Goal: Transaction & Acquisition: Obtain resource

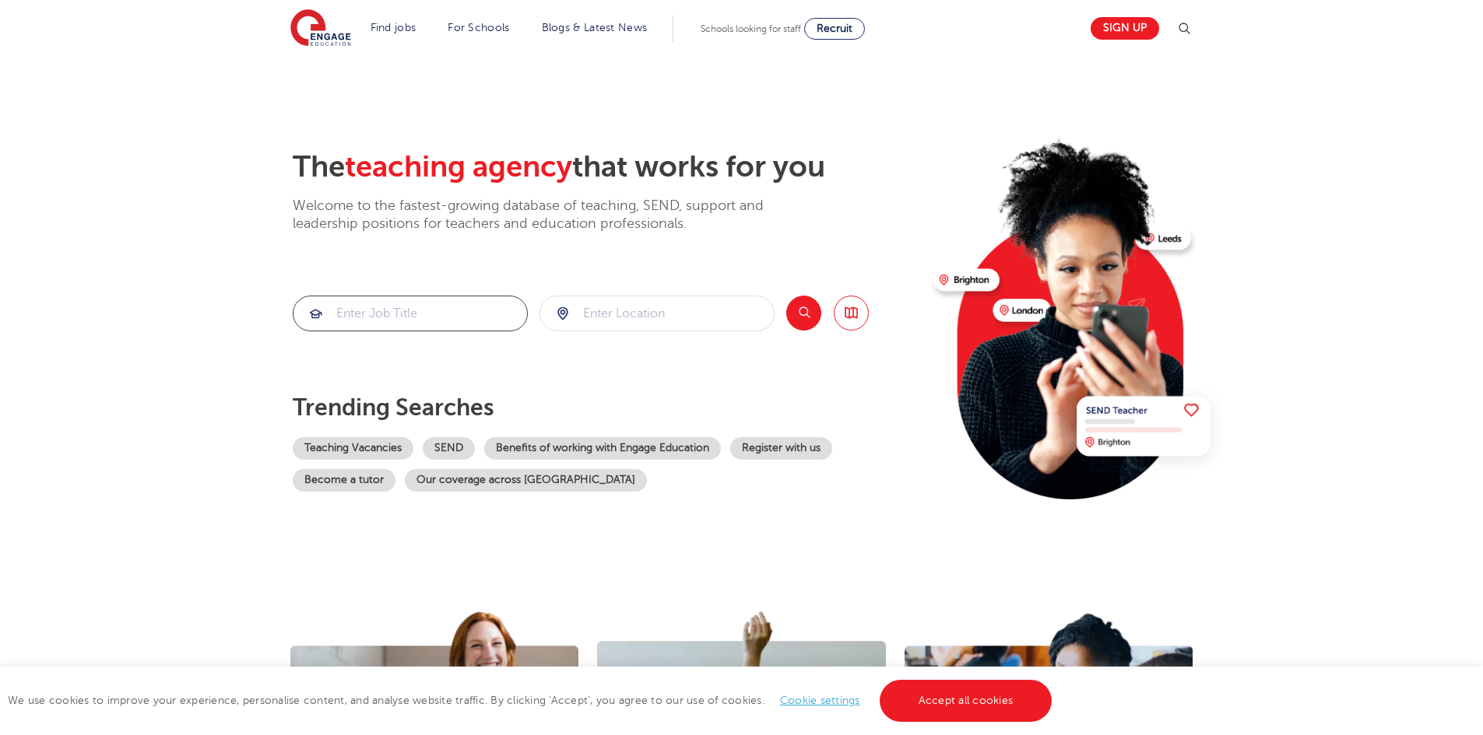
click at [410, 312] on input "search" at bounding box center [409, 314] width 233 height 34
click at [596, 312] on input "search" at bounding box center [656, 314] width 233 height 34
click at [628, 377] on li "Croydon" at bounding box center [657, 390] width 223 height 31
type input "Croydon"
click at [798, 319] on button "Search" at bounding box center [803, 313] width 35 height 35
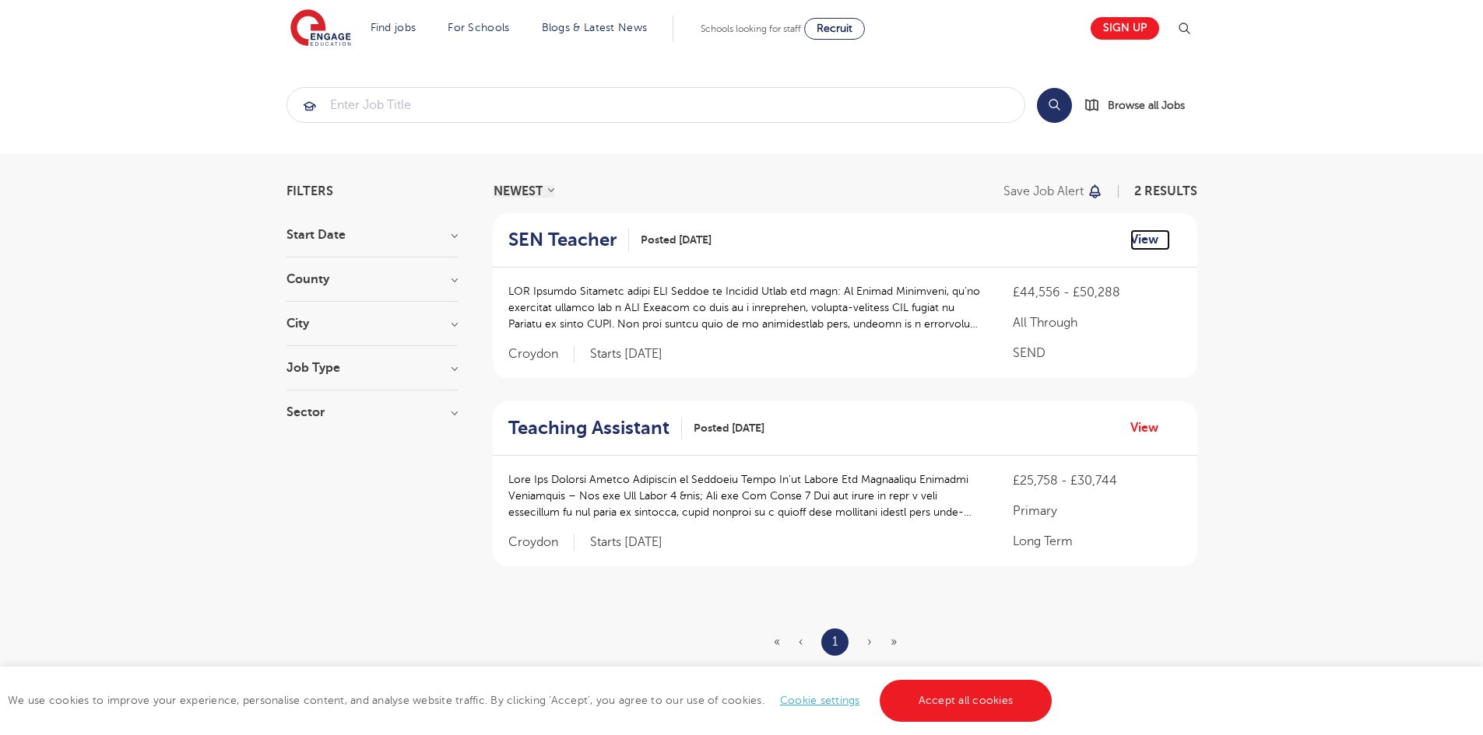
click at [1139, 242] on link "View" at bounding box center [1150, 240] width 40 height 20
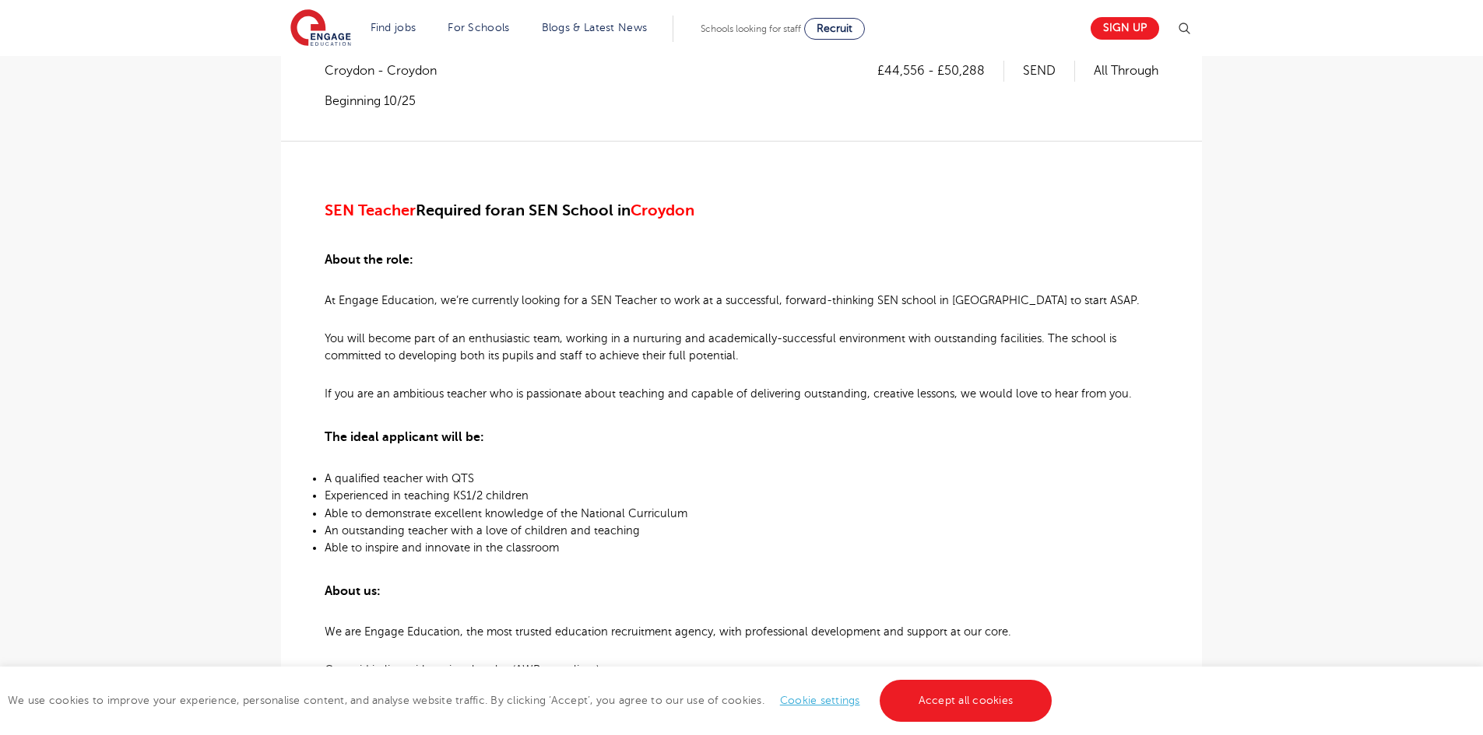
scroll to position [307, 0]
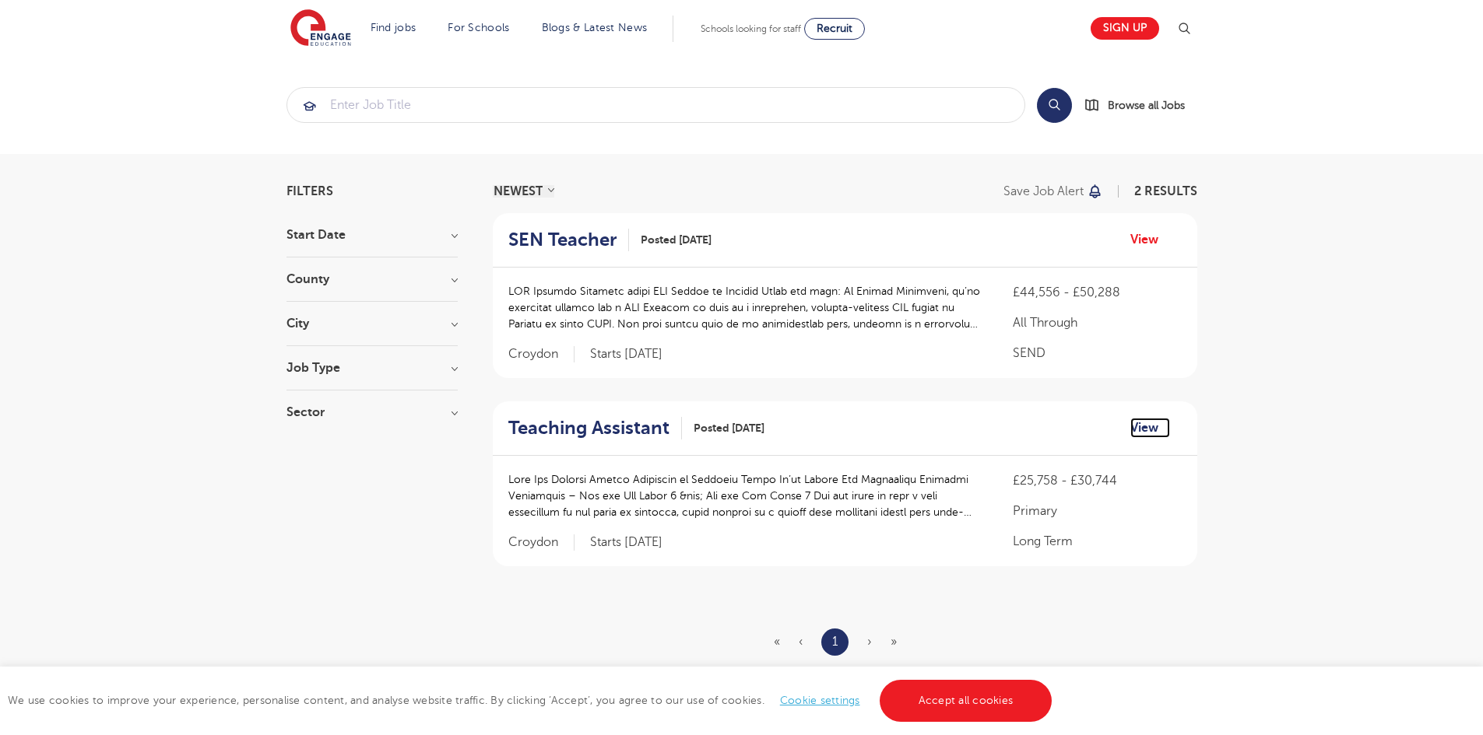
click at [1154, 430] on link "View" at bounding box center [1150, 428] width 40 height 20
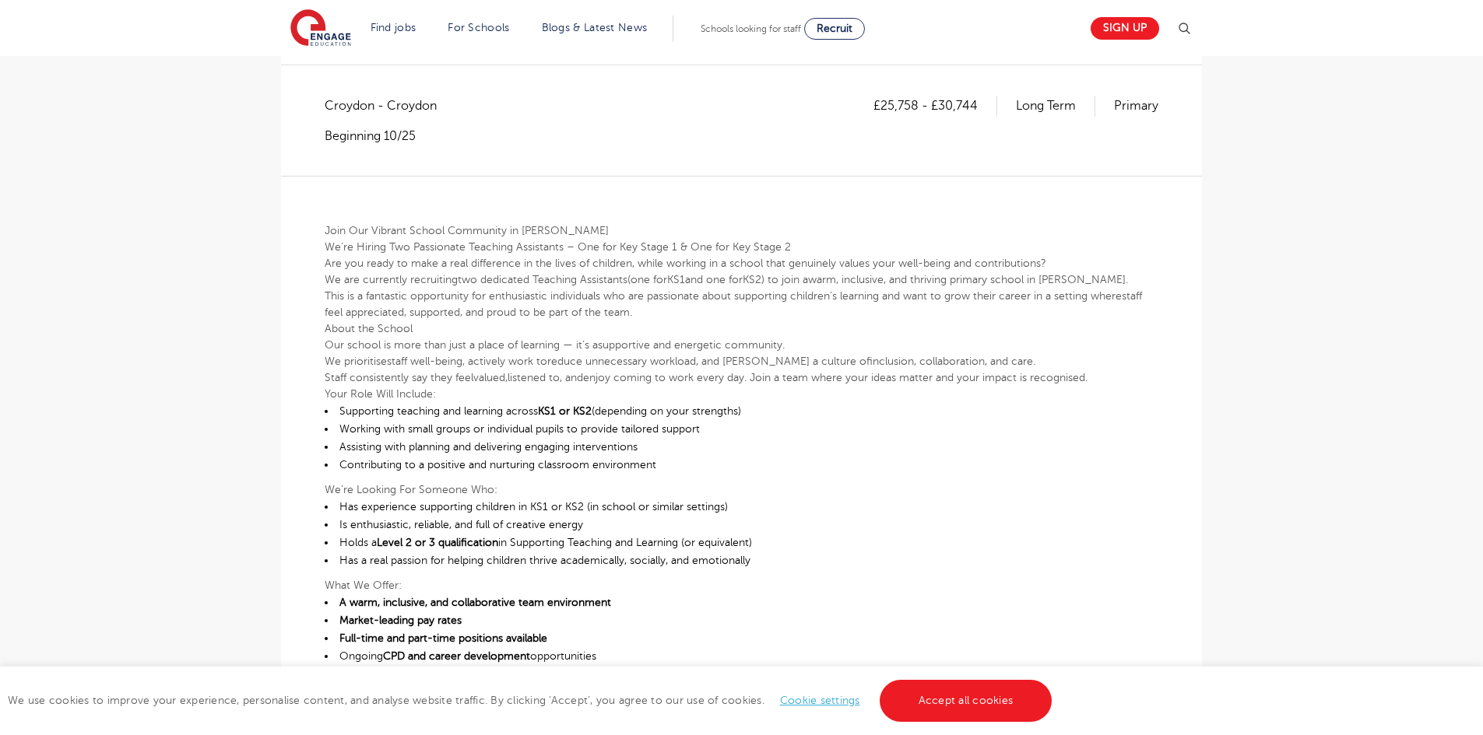
scroll to position [277, 0]
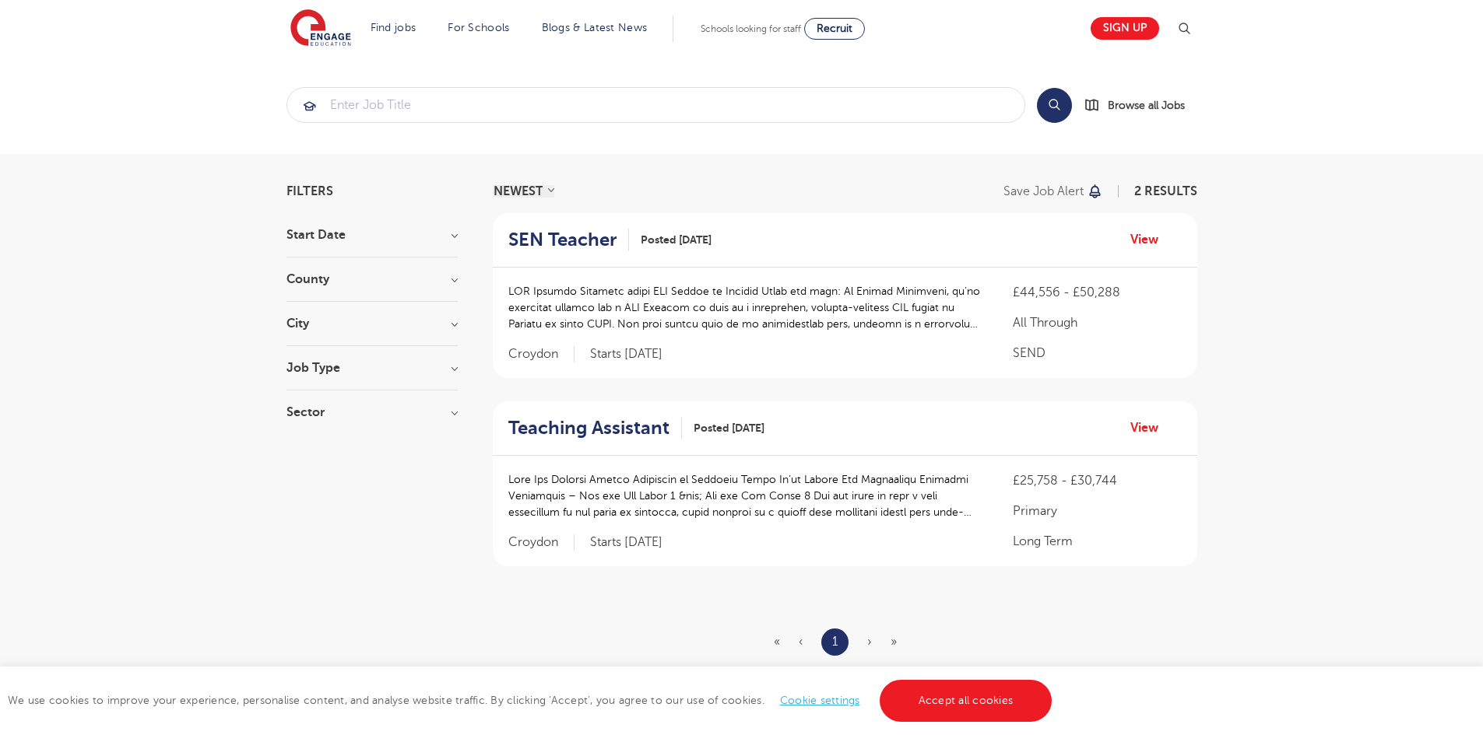
click at [436, 377] on div "Job Type Long Term 1 SEND 1" at bounding box center [371, 376] width 171 height 29
drag, startPoint x: 459, startPoint y: 369, endPoint x: 449, endPoint y: 370, distance: 10.1
click at [449, 370] on div "Filters Start Date October 2 Show more County London 548 Hertfordshire 133 Leed…" at bounding box center [742, 451] width 934 height 533
click at [449, 370] on h3 "Job Type" at bounding box center [371, 368] width 171 height 12
click at [453, 332] on div "City Croydon 2 Show more" at bounding box center [371, 332] width 171 height 29
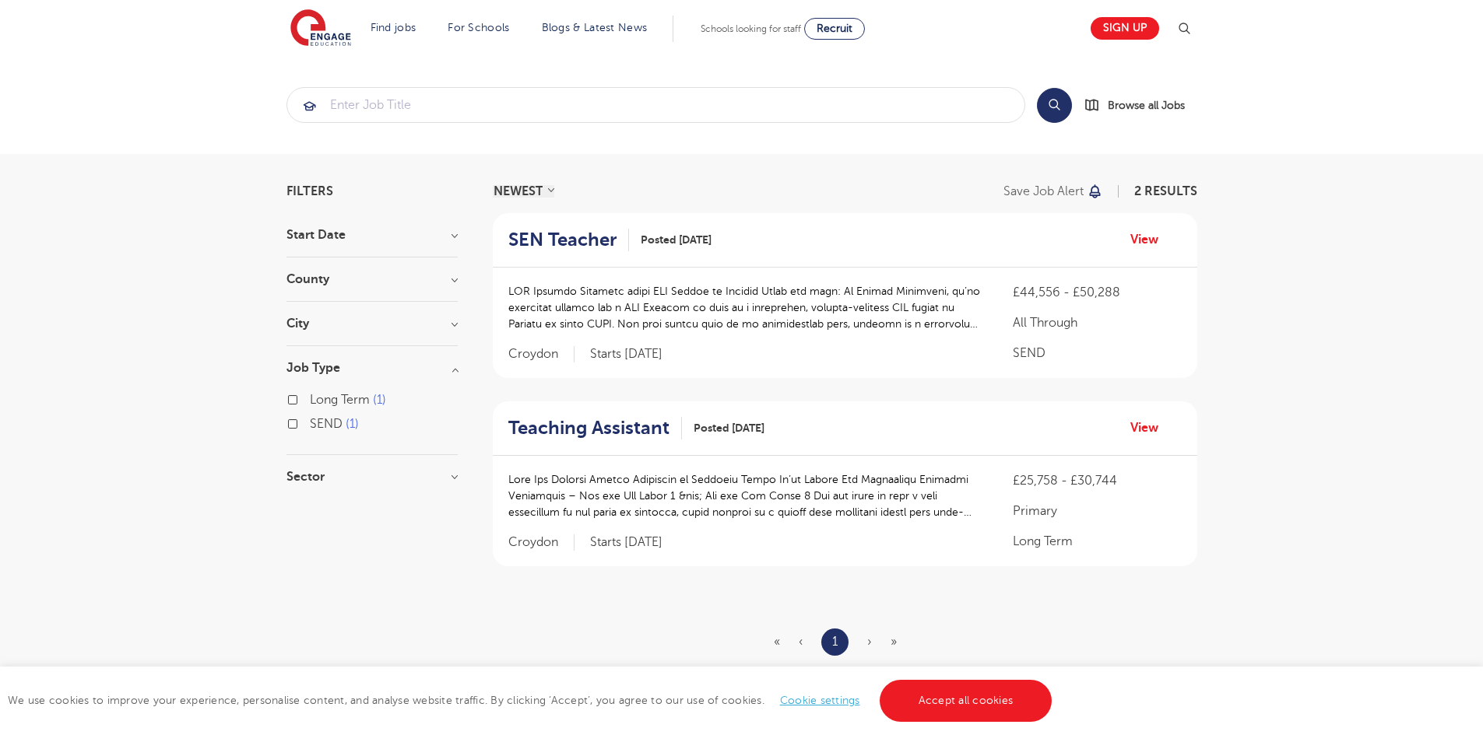
click at [456, 321] on h3 "City" at bounding box center [371, 324] width 171 height 12
click at [458, 276] on div "Filters Start Date October 2 Show more County London 548 Hertfordshire 133 Leed…" at bounding box center [742, 451] width 934 height 533
click at [1137, 110] on span "Browse all Jobs" at bounding box center [1145, 106] width 77 height 18
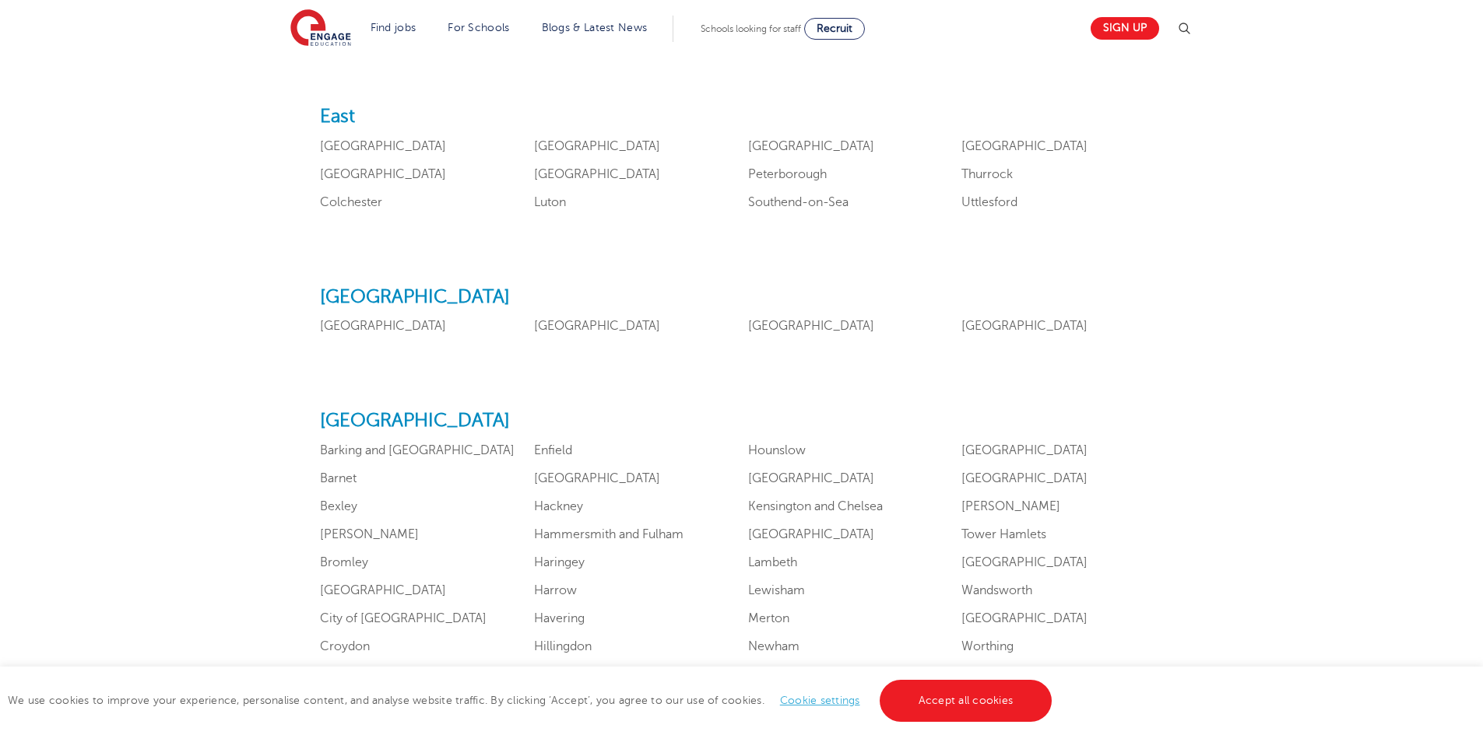
scroll to position [819, 0]
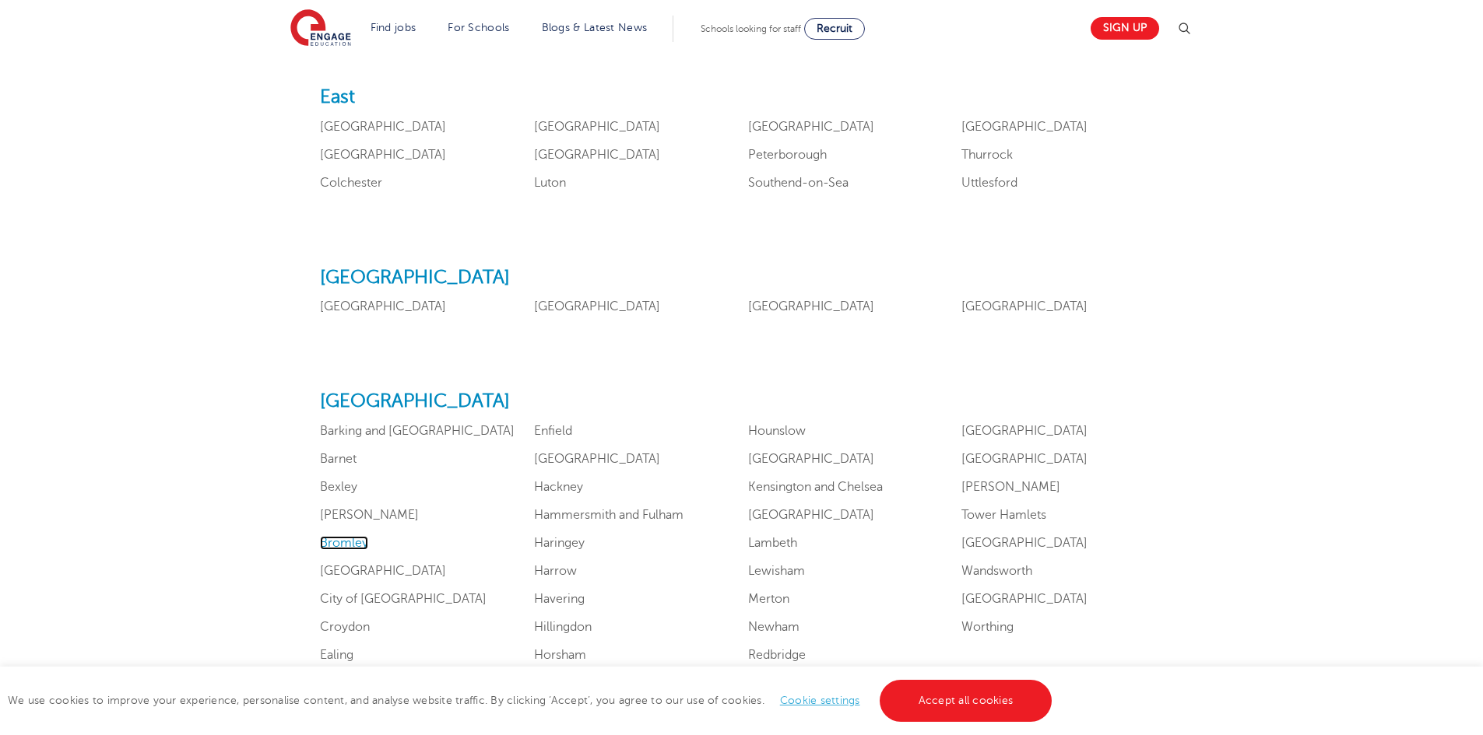
click at [339, 546] on link "Bromley" at bounding box center [344, 543] width 48 height 14
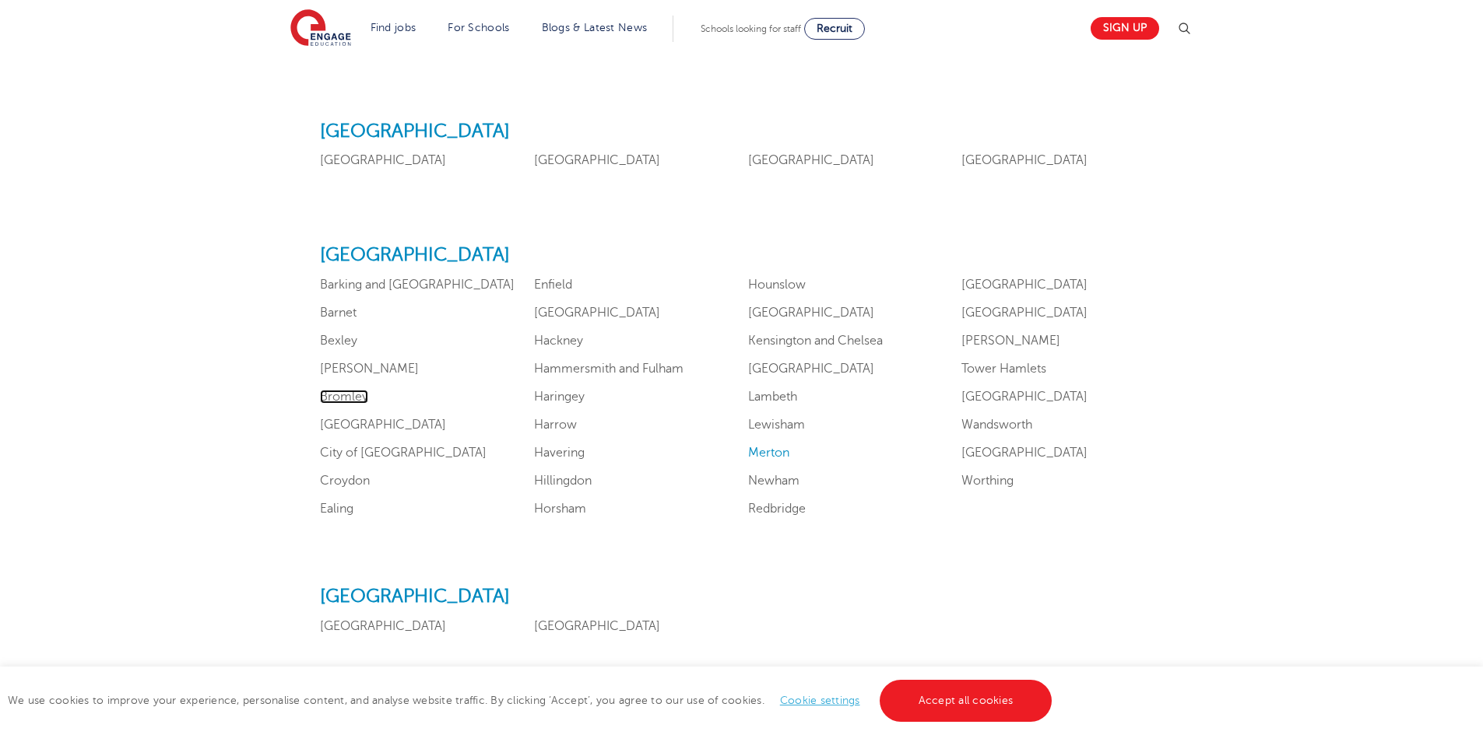
scroll to position [967, 0]
click at [355, 476] on link "Croydon" at bounding box center [345, 479] width 50 height 14
click at [351, 452] on link "City of [GEOGRAPHIC_DATA]" at bounding box center [403, 451] width 167 height 14
click at [795, 423] on link "Lewisham" at bounding box center [776, 423] width 57 height 14
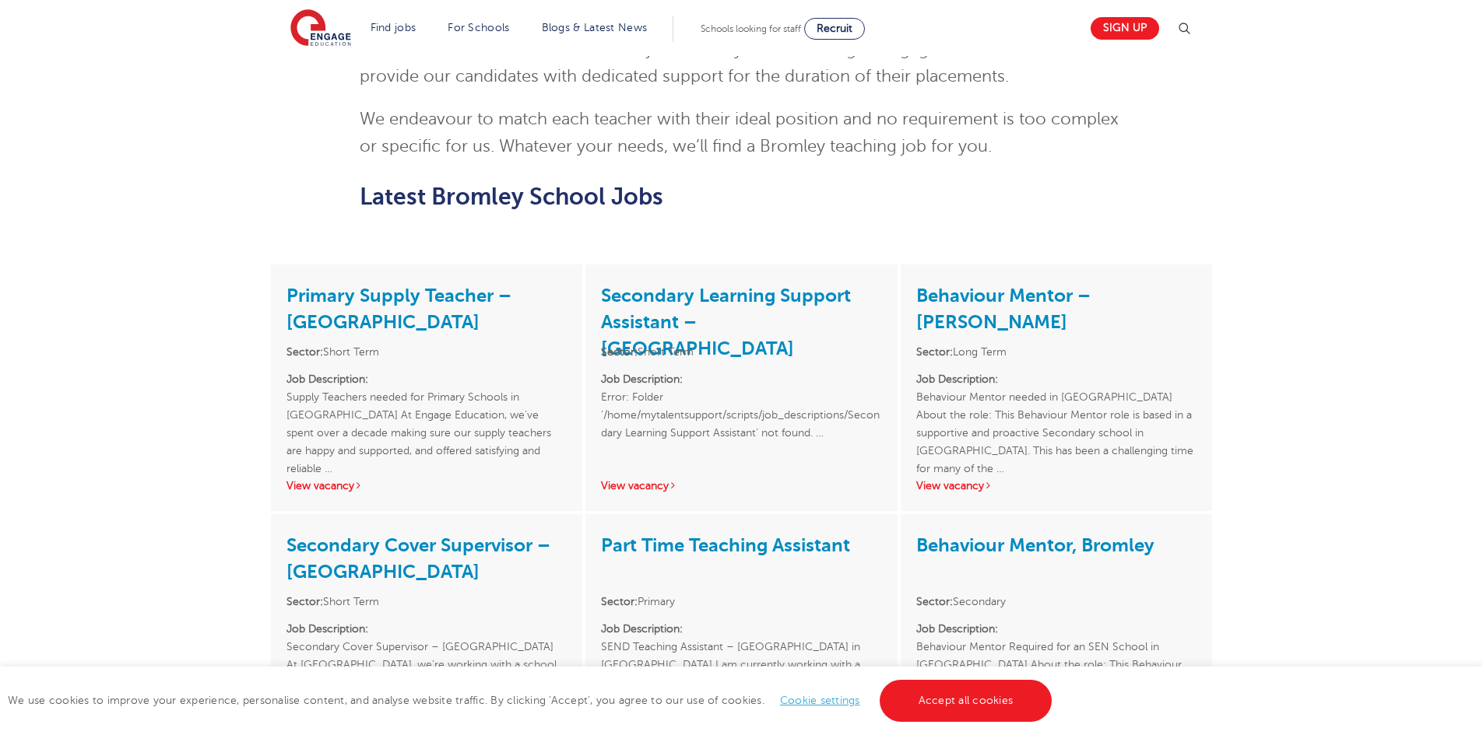
scroll to position [1576, 0]
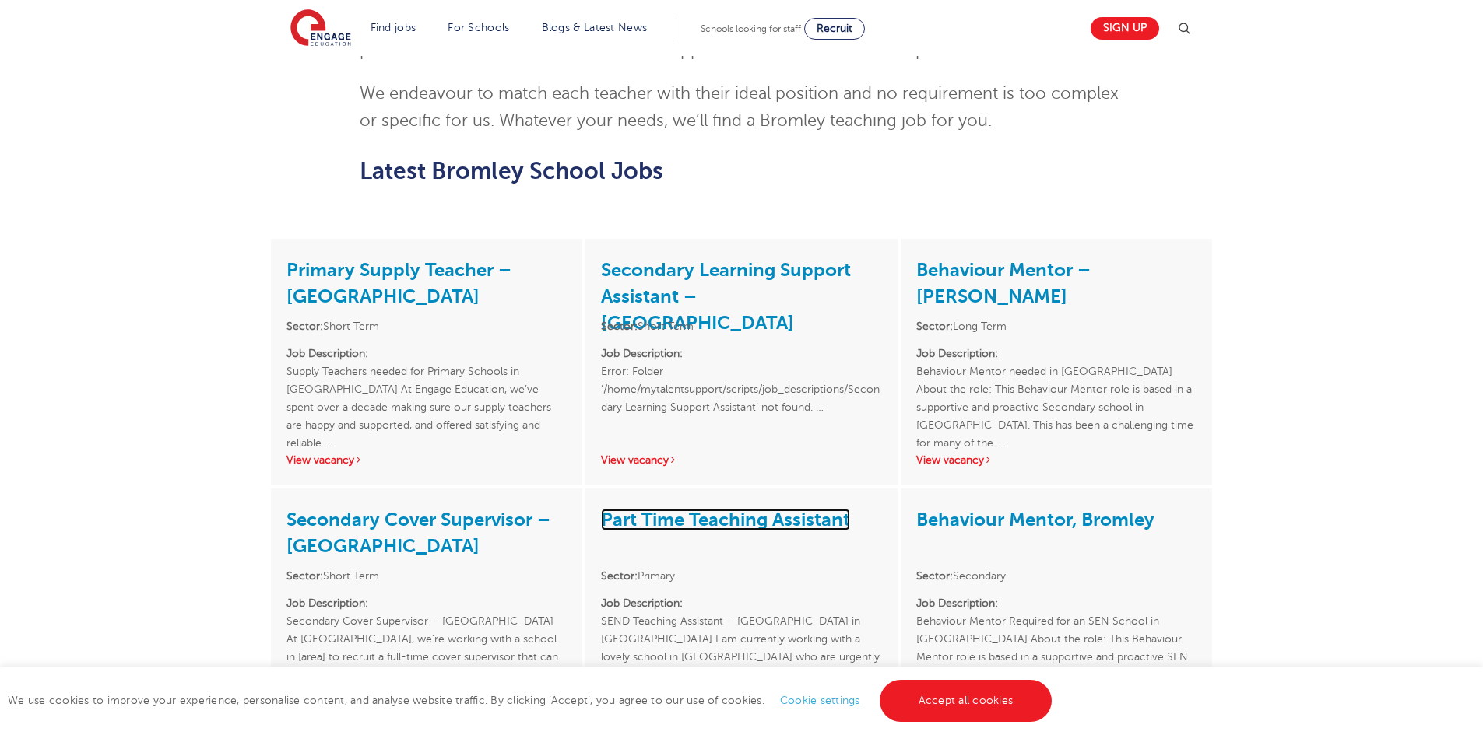
click at [729, 509] on link "Part Time Teaching Assistant" at bounding box center [725, 520] width 249 height 22
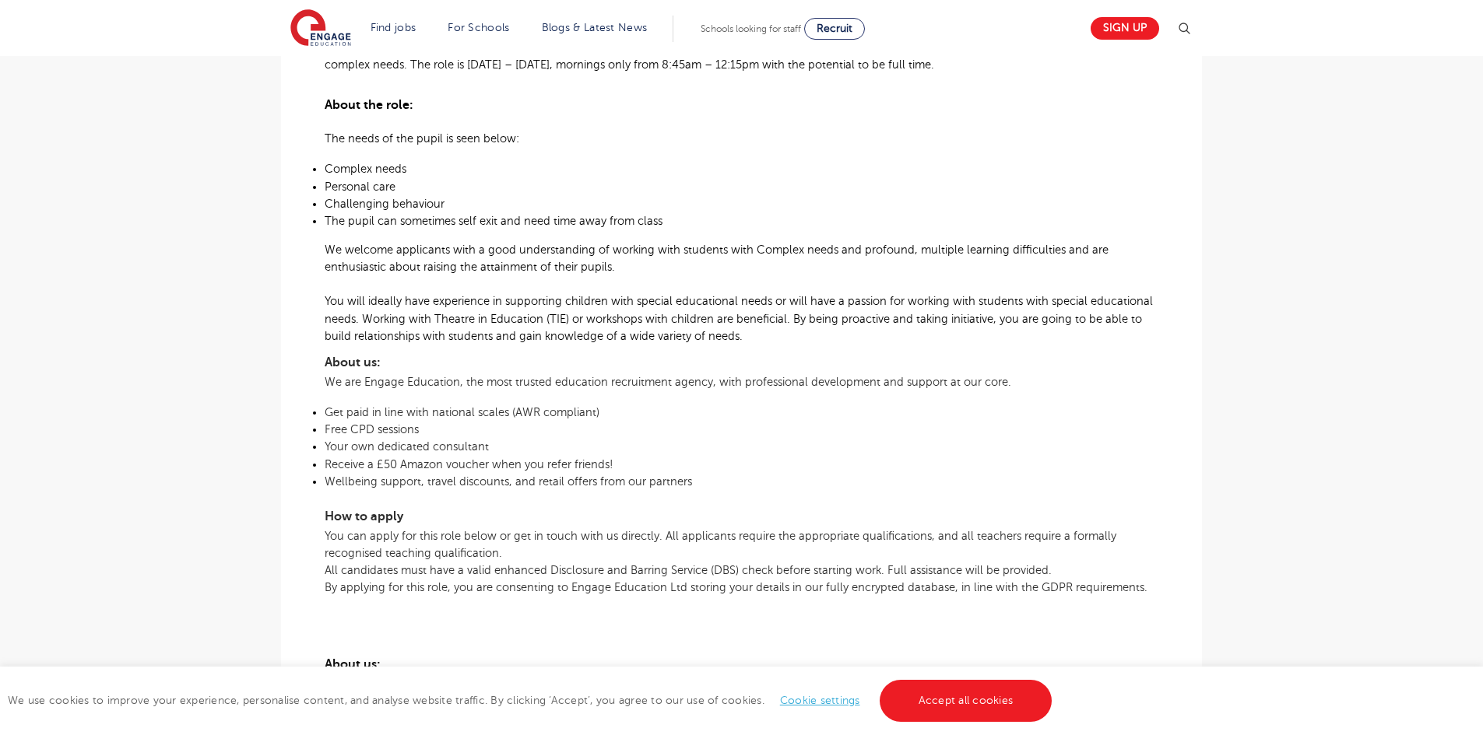
scroll to position [604, 0]
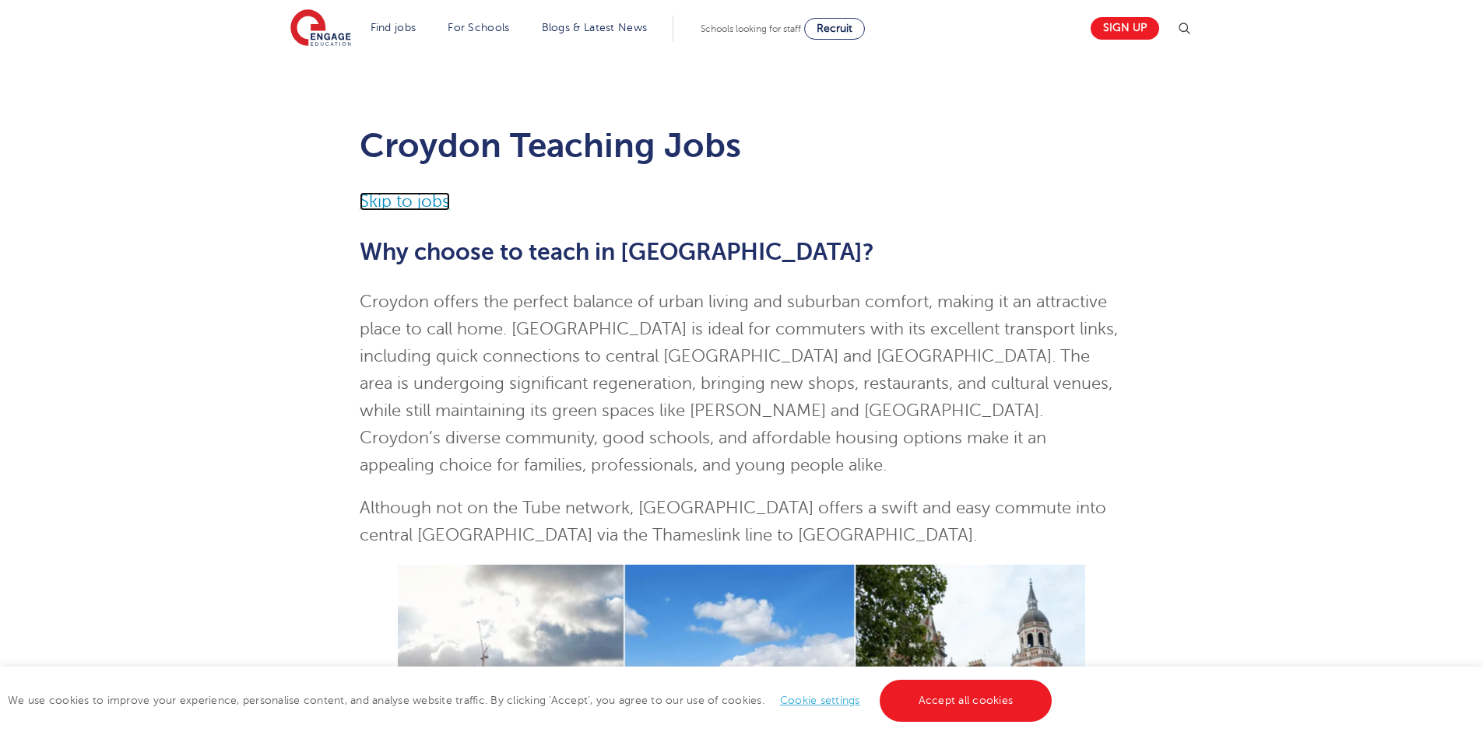
click at [402, 206] on link "Skip to jobs" at bounding box center [405, 201] width 90 height 19
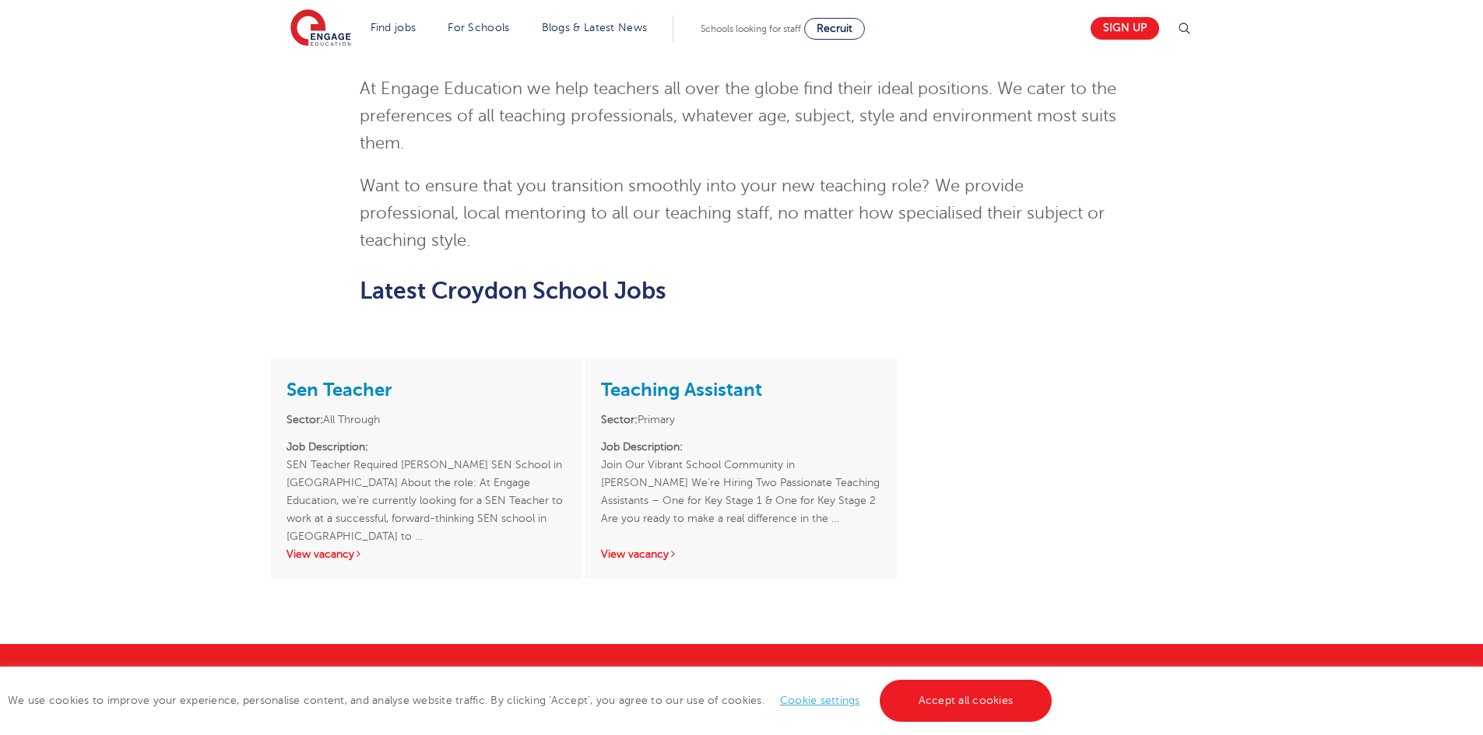
scroll to position [1868, 0]
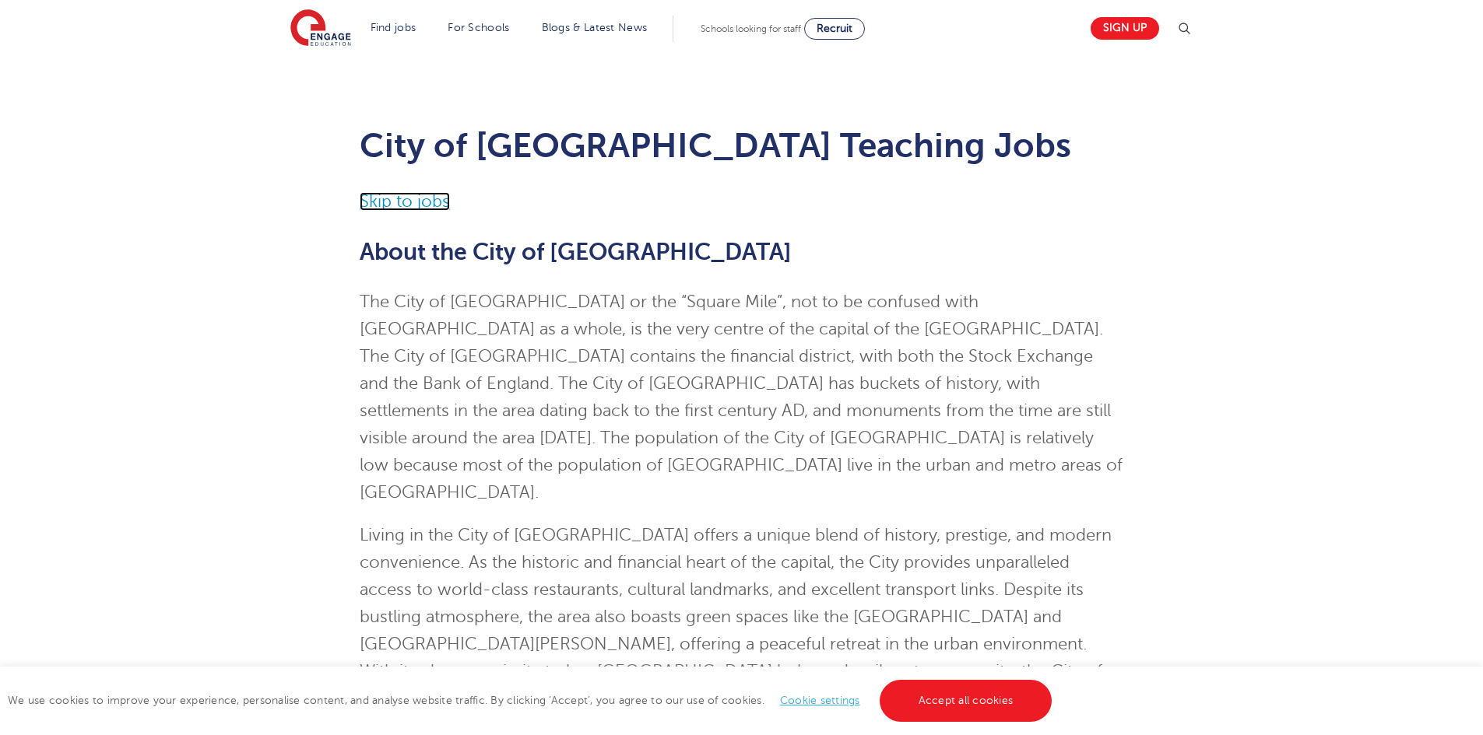
click at [430, 203] on link "Skip to jobs" at bounding box center [405, 201] width 90 height 19
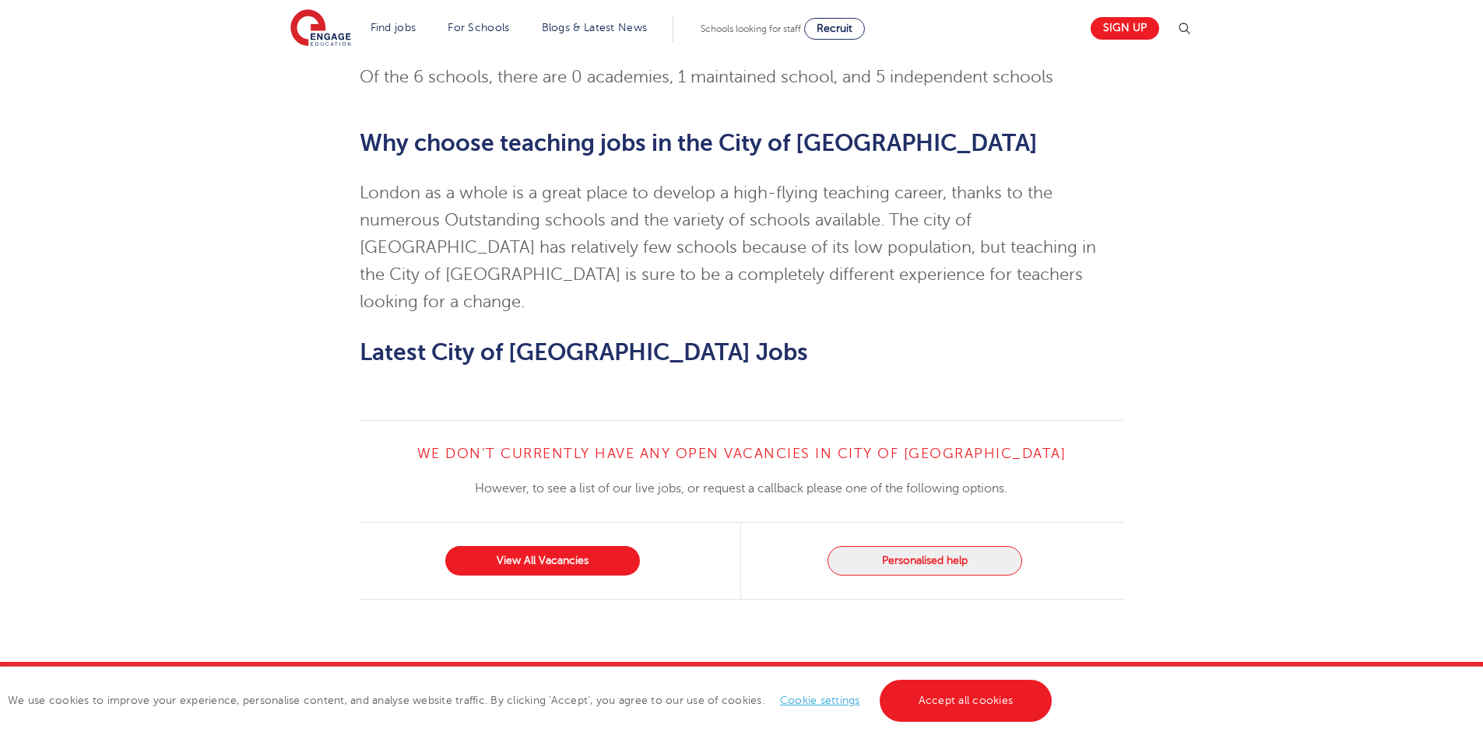
scroll to position [1507, 0]
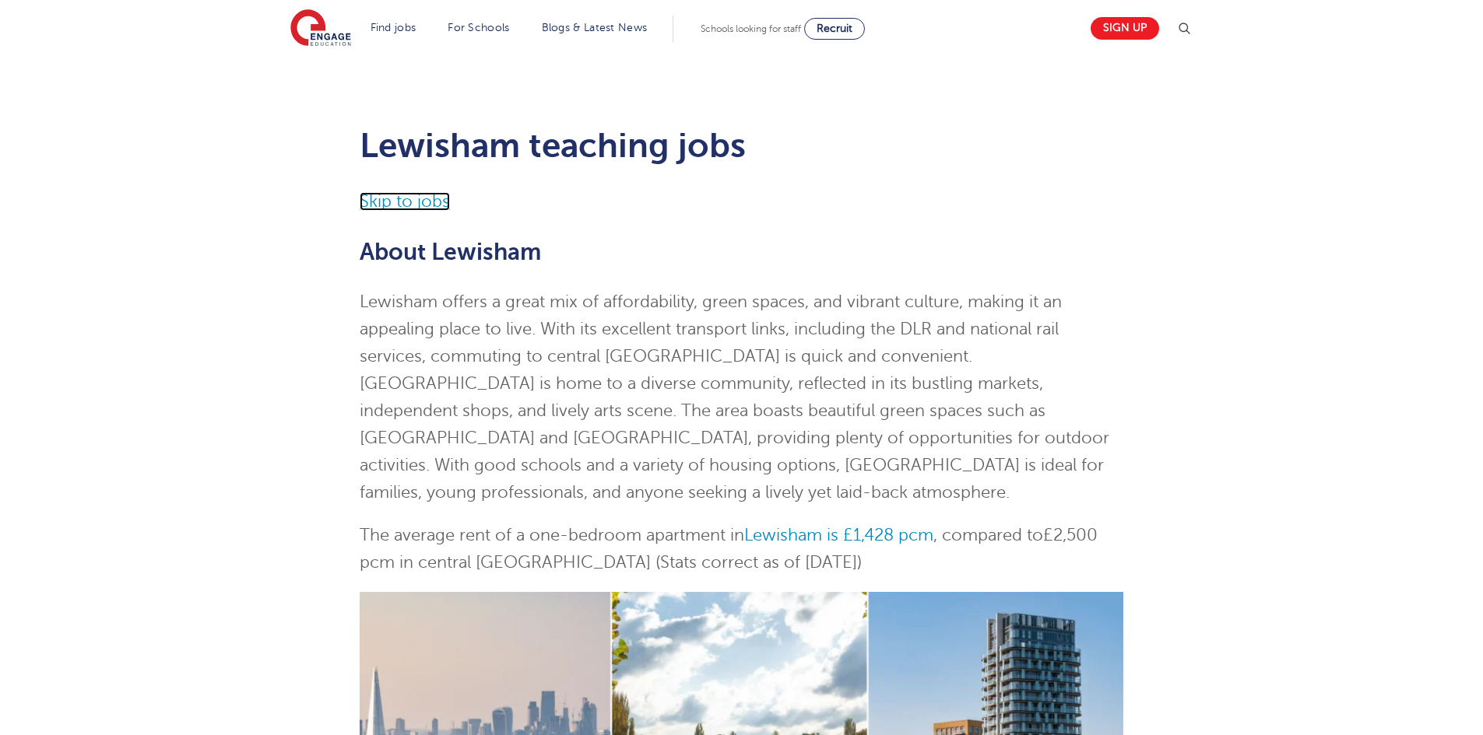
drag, startPoint x: 0, startPoint y: 0, endPoint x: 392, endPoint y: 198, distance: 439.2
click at [392, 198] on link "Skip to jobs" at bounding box center [405, 201] width 90 height 19
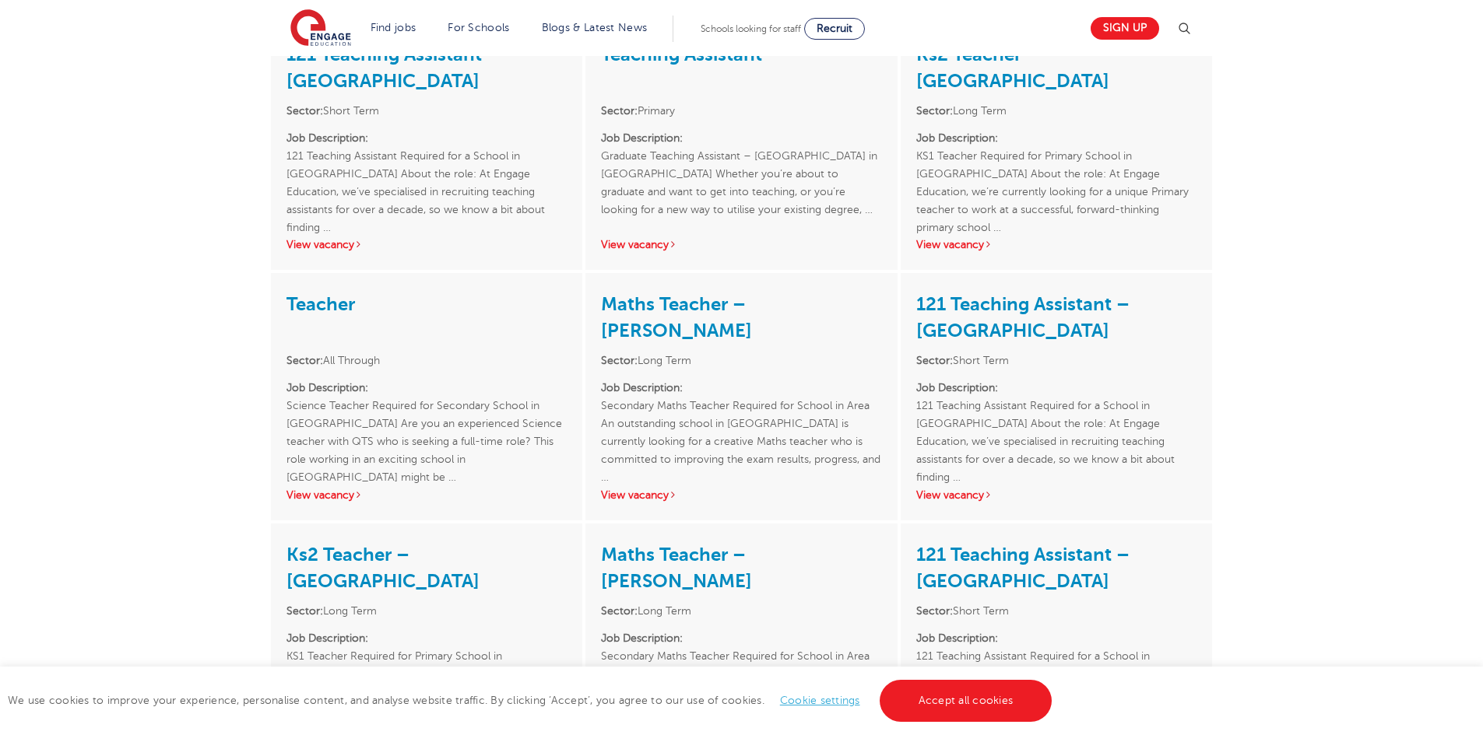
scroll to position [1806, 0]
click at [655, 266] on div "Teaching Assistant Sector: Primary Job Description: Graduate Teaching Assistant…" at bounding box center [740, 147] width 311 height 247
click at [660, 251] on link "View vacancy" at bounding box center [639, 246] width 76 height 12
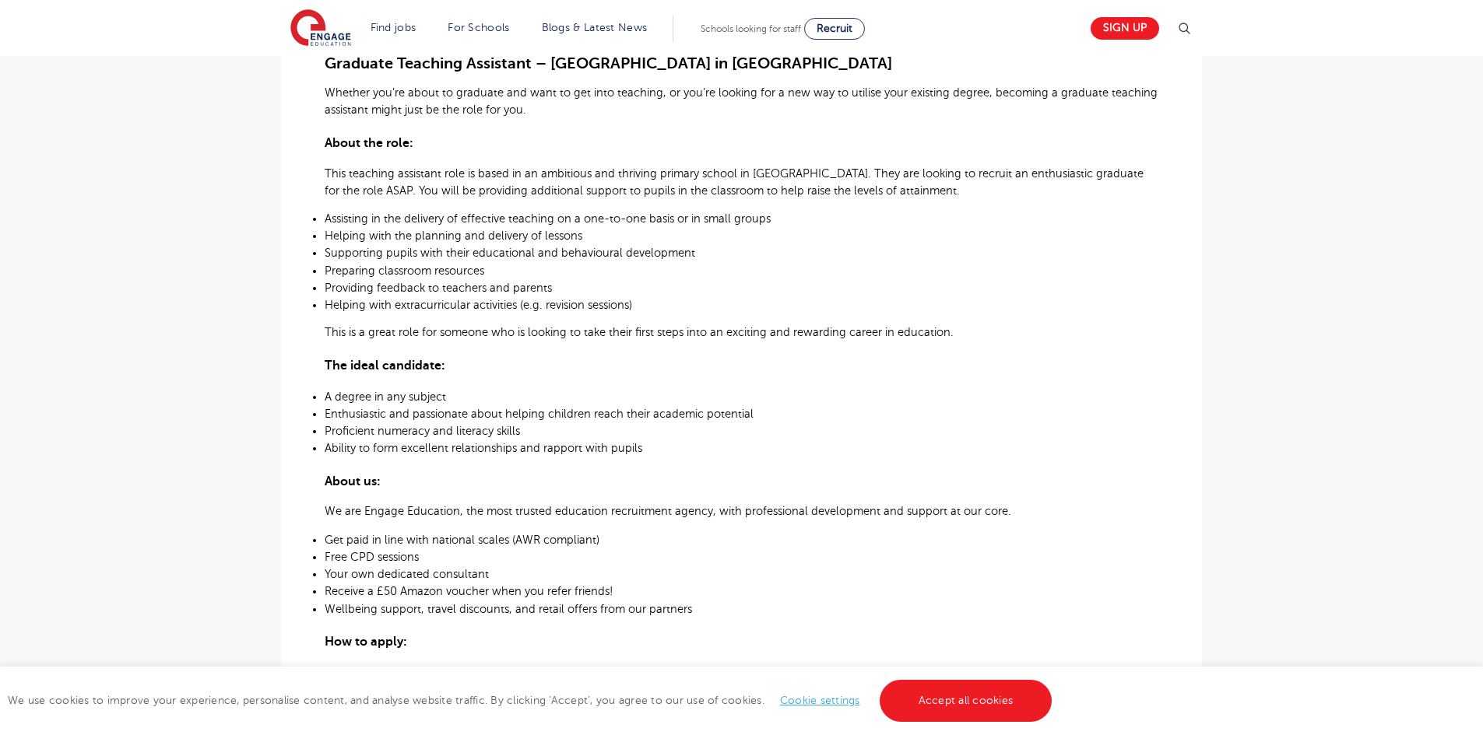
scroll to position [454, 0]
